Goal: Navigation & Orientation: Find specific page/section

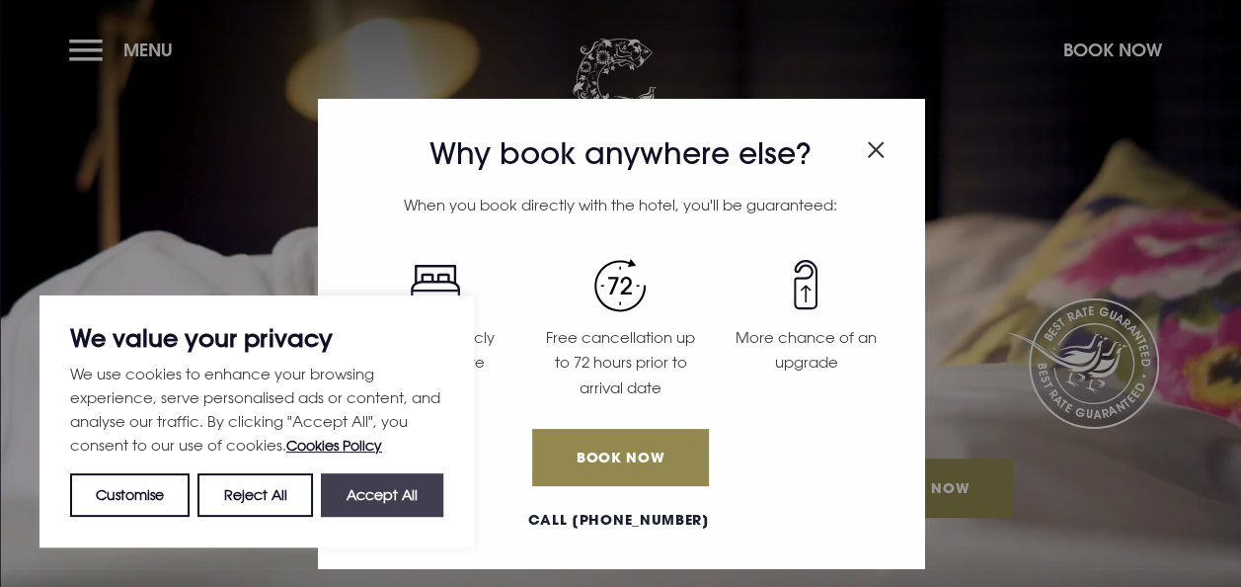
click at [381, 486] on button "Accept All" at bounding box center [382, 494] width 122 height 43
checkbox input "true"
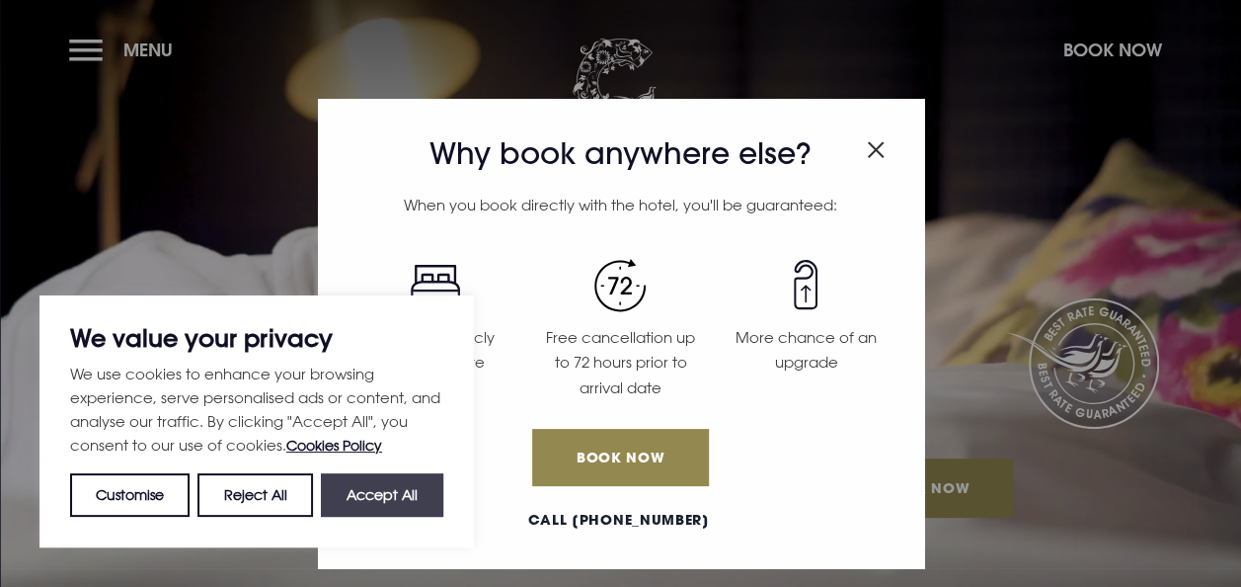
checkbox input "true"
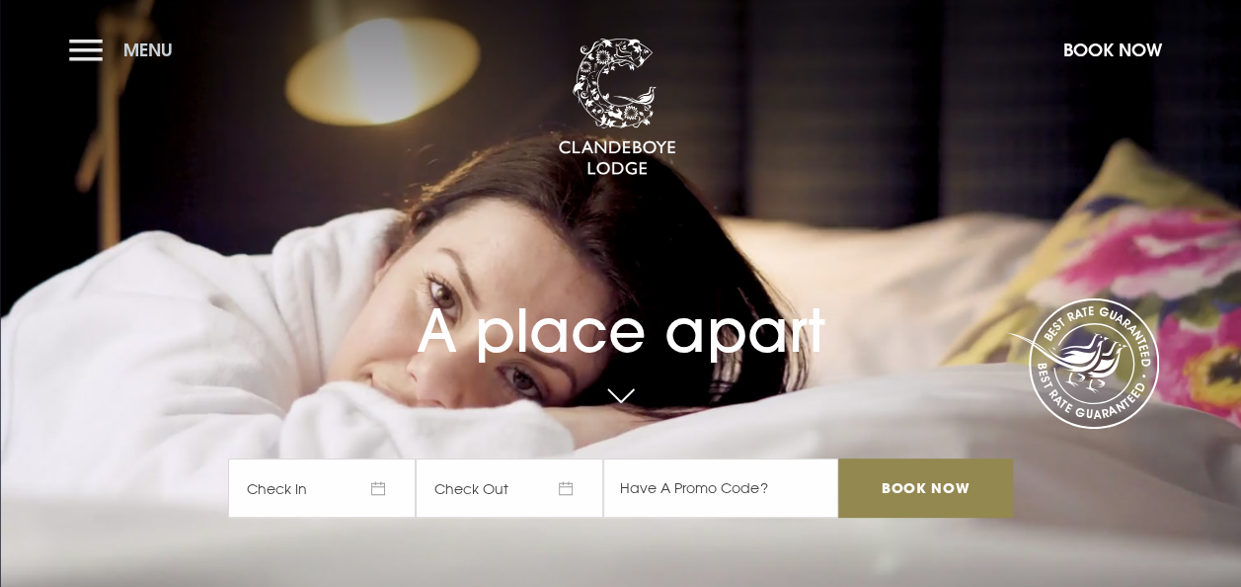
click at [81, 50] on button "Menu" at bounding box center [126, 50] width 114 height 42
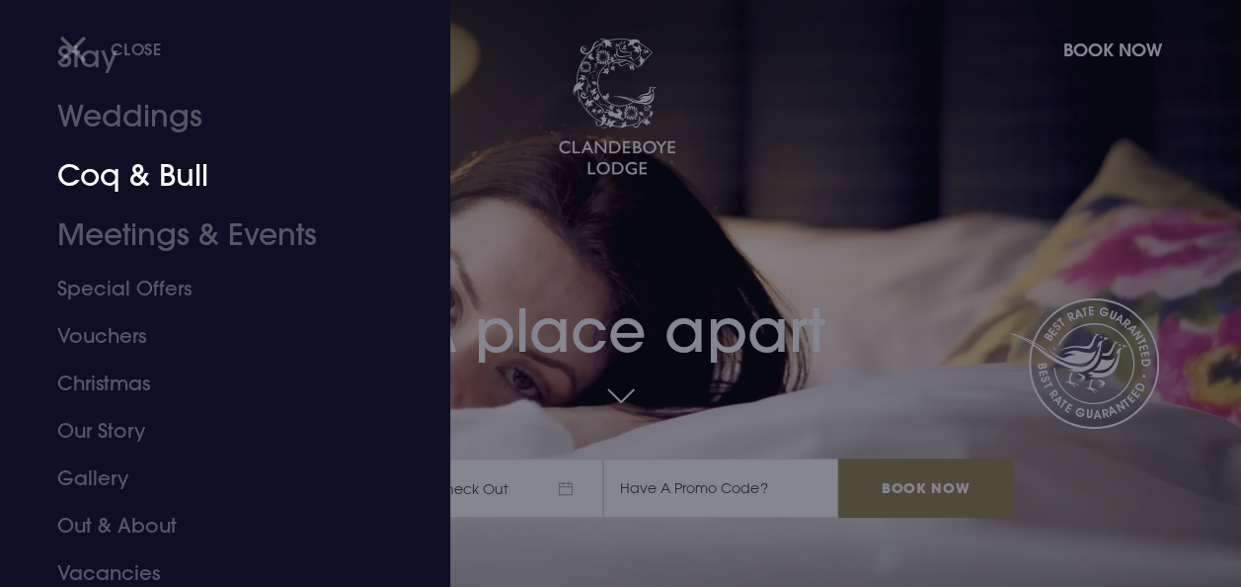
scroll to position [156, 0]
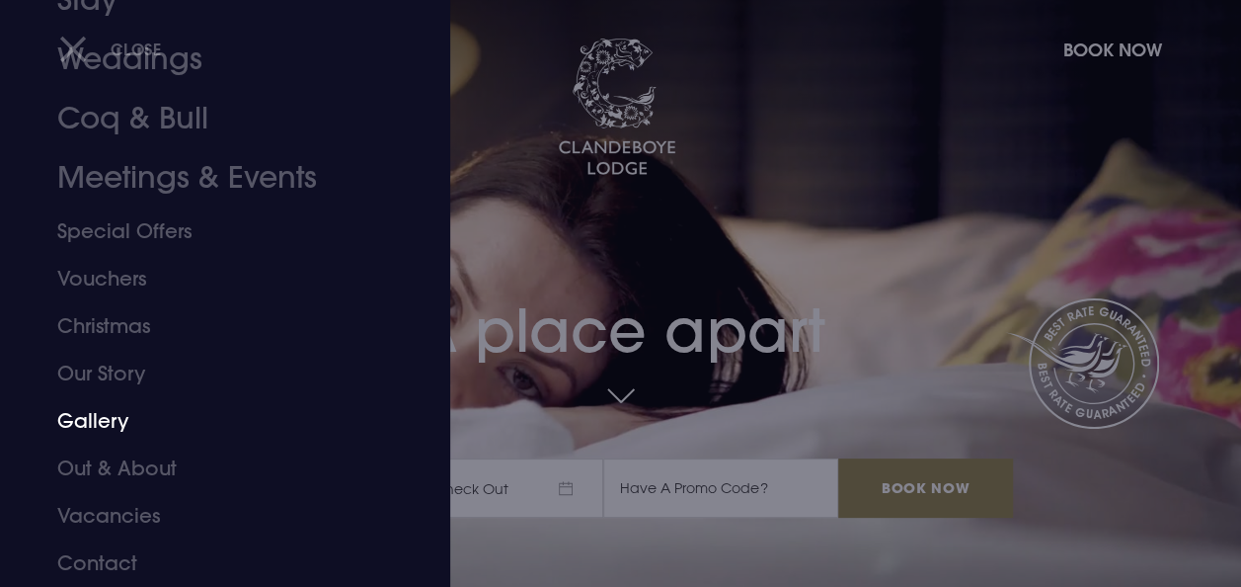
click at [80, 406] on link "Gallery" at bounding box center [211, 420] width 309 height 47
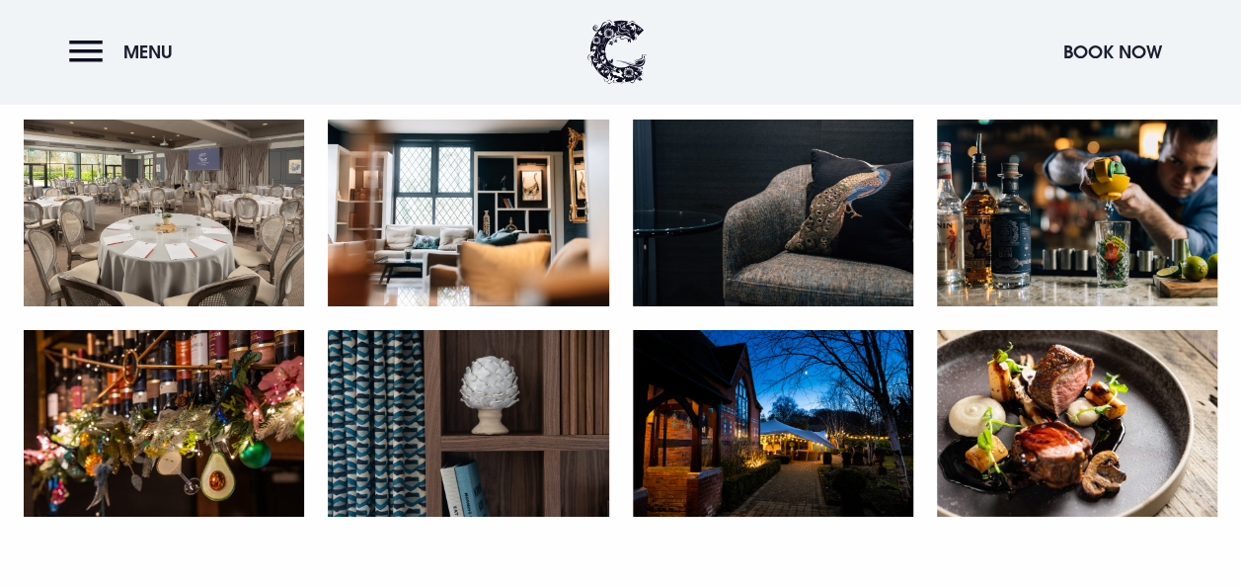
scroll to position [3061, 0]
